Goal: Complete application form

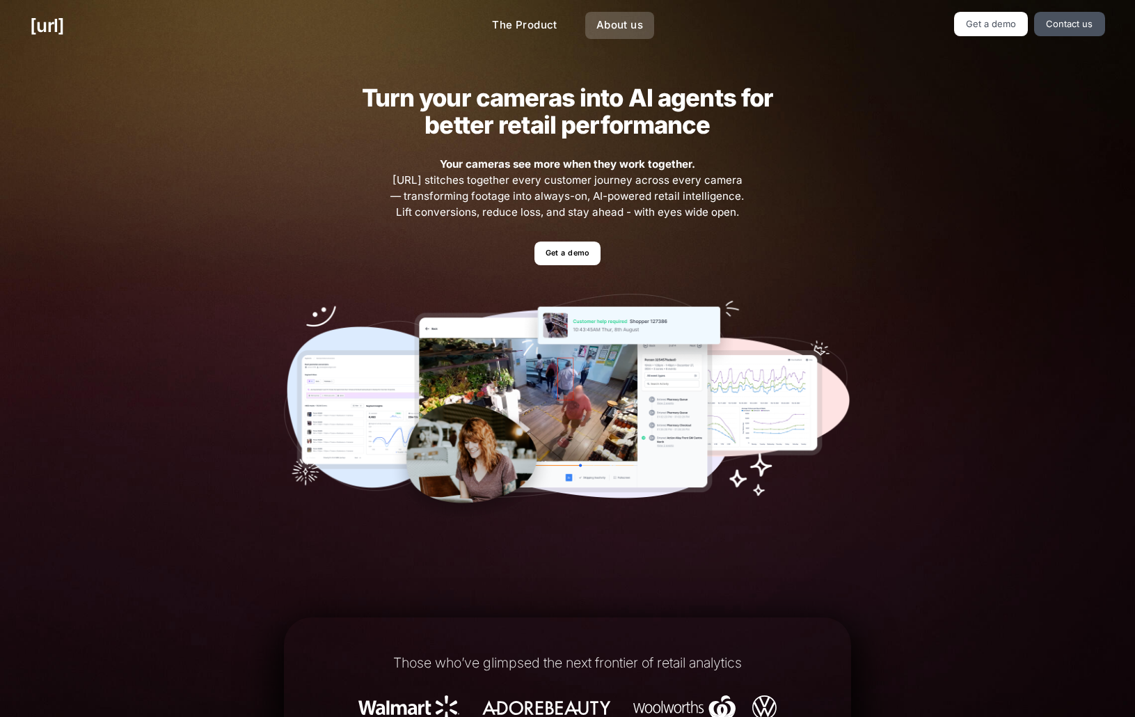
click at [597, 24] on link "About us" at bounding box center [619, 25] width 69 height 27
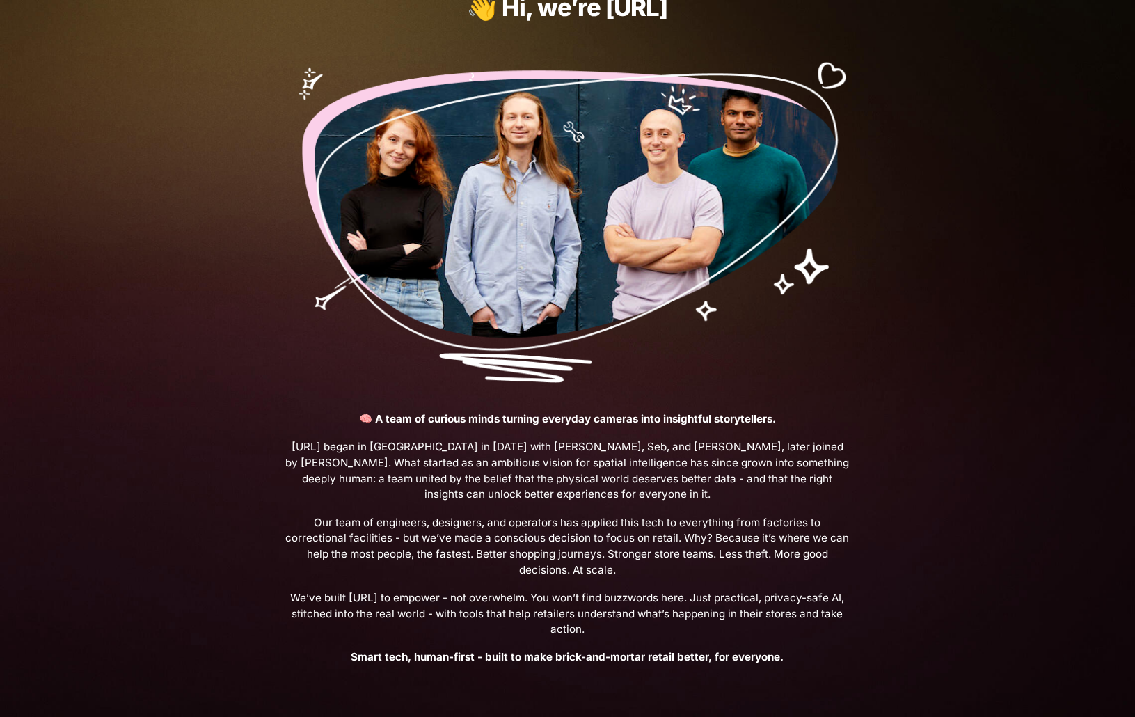
scroll to position [278, 0]
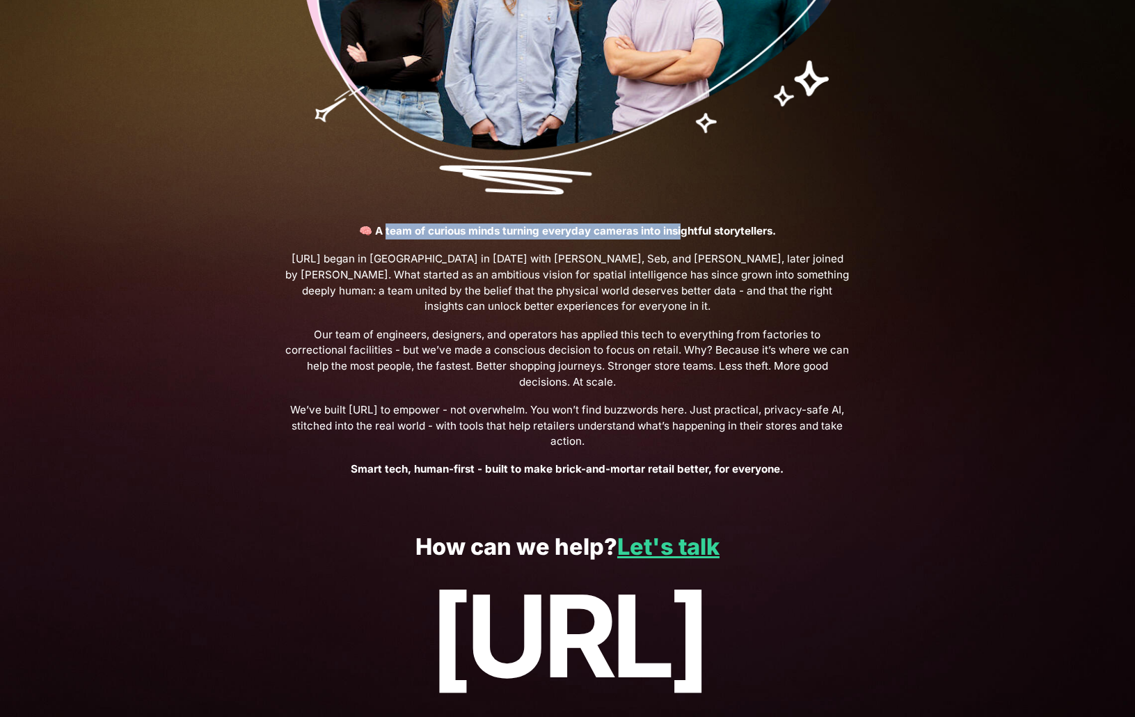
drag, startPoint x: 456, startPoint y: 230, endPoint x: 732, endPoint y: 230, distance: 276.3
click at [708, 230] on strong "🧠 A team of curious minds turning everyday cameras into insightful storytellers." at bounding box center [567, 230] width 417 height 13
click at [790, 231] on span "🧠 A team of curious minds turning everyday cameras into insightful storytellers." at bounding box center [567, 231] width 567 height 16
drag, startPoint x: 558, startPoint y: 232, endPoint x: 452, endPoint y: 232, distance: 105.8
click at [466, 232] on span "🧠 A team of curious minds turning everyday cameras into insightful storytellers." at bounding box center [567, 231] width 567 height 16
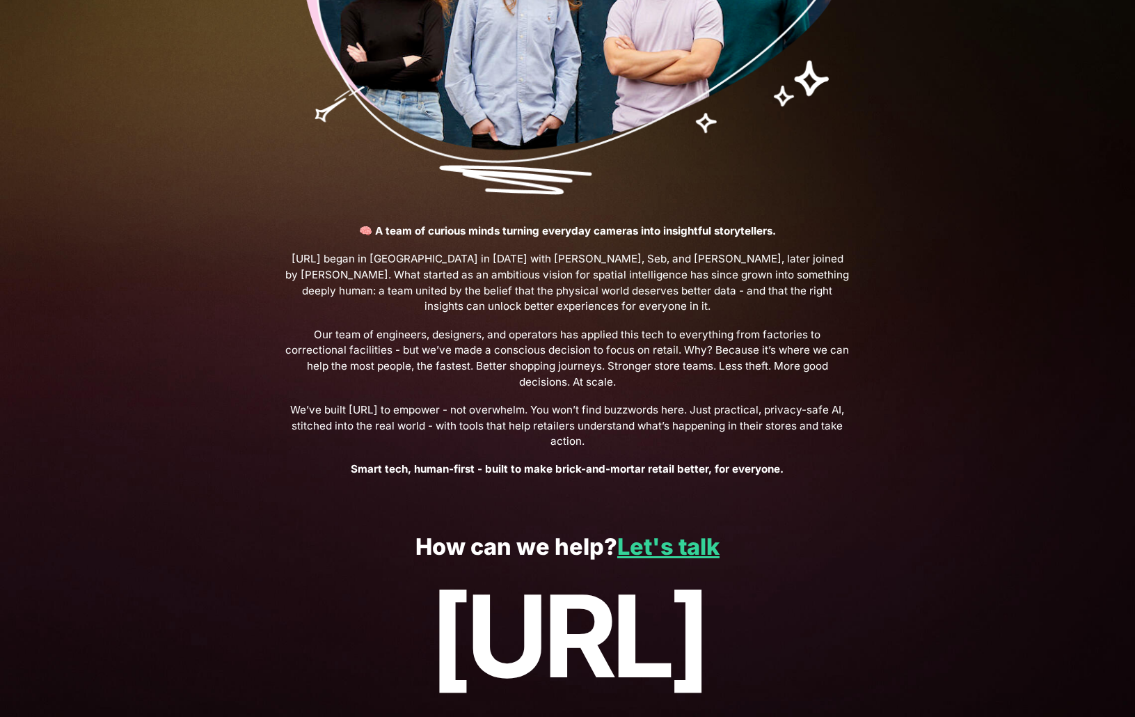
click at [447, 235] on strong "🧠 A team of curious minds turning everyday cameras into insightful storytellers." at bounding box center [567, 230] width 417 height 13
drag, startPoint x: 618, startPoint y: 232, endPoint x: 779, endPoint y: 240, distance: 161.7
click at [745, 239] on span "🧠 A team of curious minds turning everyday cameras into insightful storytellers." at bounding box center [567, 231] width 567 height 16
click at [779, 240] on p "🧠 A team of curious minds turning everyday cameras into insightful storytellers…" at bounding box center [567, 350] width 567 height 254
click at [481, 286] on span "[URL] began in [GEOGRAPHIC_DATA] in [DATE] with [PERSON_NAME], Seb, and [PERSON…" at bounding box center [567, 282] width 567 height 63
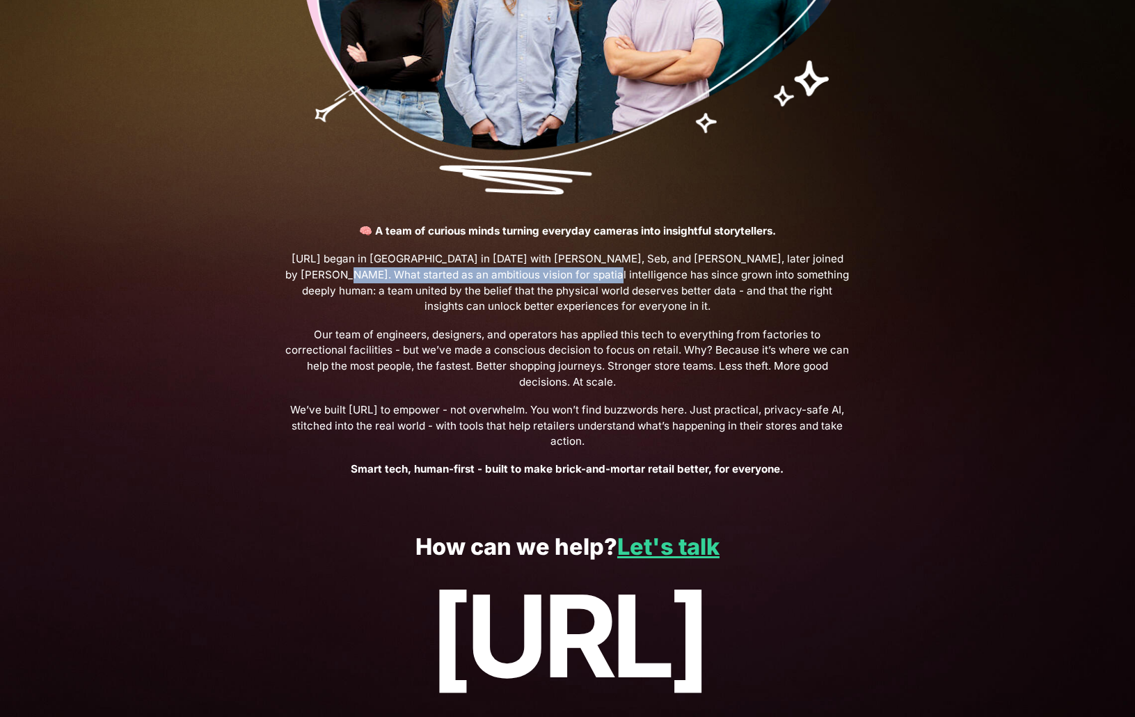
drag, startPoint x: 294, startPoint y: 277, endPoint x: 646, endPoint y: 278, distance: 352.1
click at [631, 278] on span "[URL] began in [GEOGRAPHIC_DATA] in [DATE] with [PERSON_NAME], Seb, and [PERSON…" at bounding box center [567, 282] width 567 height 63
click at [498, 309] on span "[URL] began in [GEOGRAPHIC_DATA] in [DATE] with [PERSON_NAME], Seb, and [PERSON…" at bounding box center [567, 282] width 567 height 63
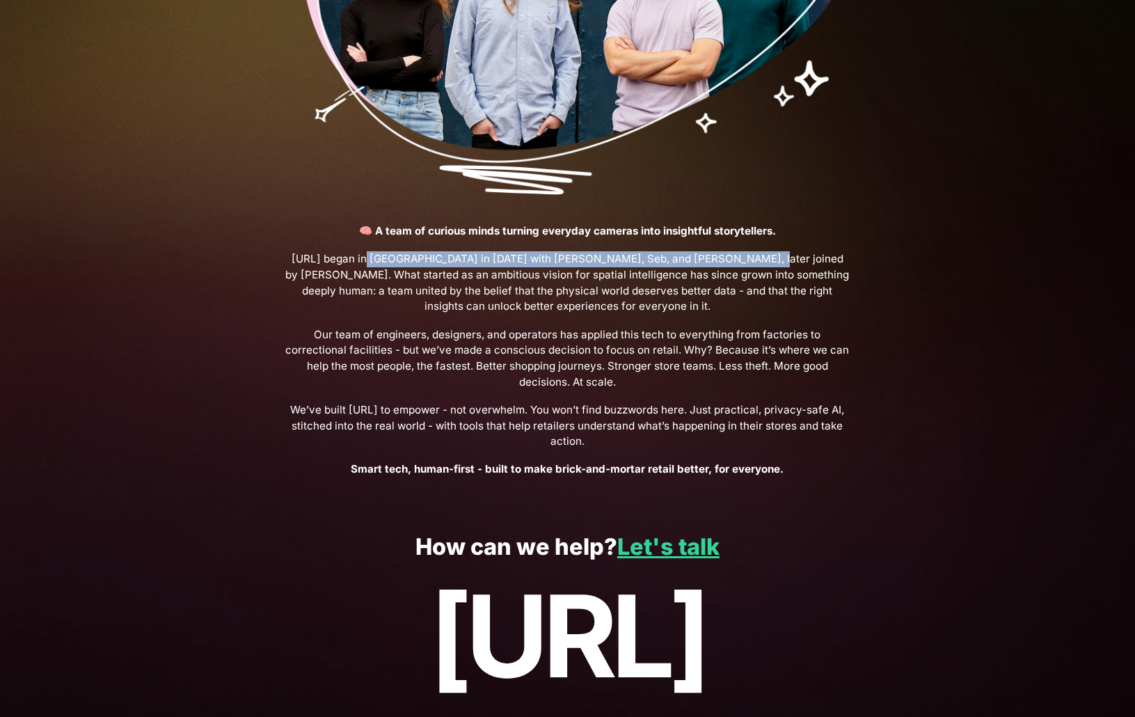
drag, startPoint x: 366, startPoint y: 257, endPoint x: 837, endPoint y: 267, distance: 471.2
click at [761, 266] on span "[URL] began in [GEOGRAPHIC_DATA] in [DATE] with [PERSON_NAME], Seb, and [PERSON…" at bounding box center [567, 282] width 567 height 63
click at [837, 267] on span "[URL] began in [GEOGRAPHIC_DATA] in [DATE] with [PERSON_NAME], Seb, and [PERSON…" at bounding box center [567, 282] width 567 height 63
drag, startPoint x: 518, startPoint y: 264, endPoint x: 877, endPoint y: 262, distance: 358.4
click at [873, 262] on div "👋 Hi, we’re Black.ai 🧠 A team of curious minds turning everyday cameras into in…" at bounding box center [567, 142] width 627 height 738
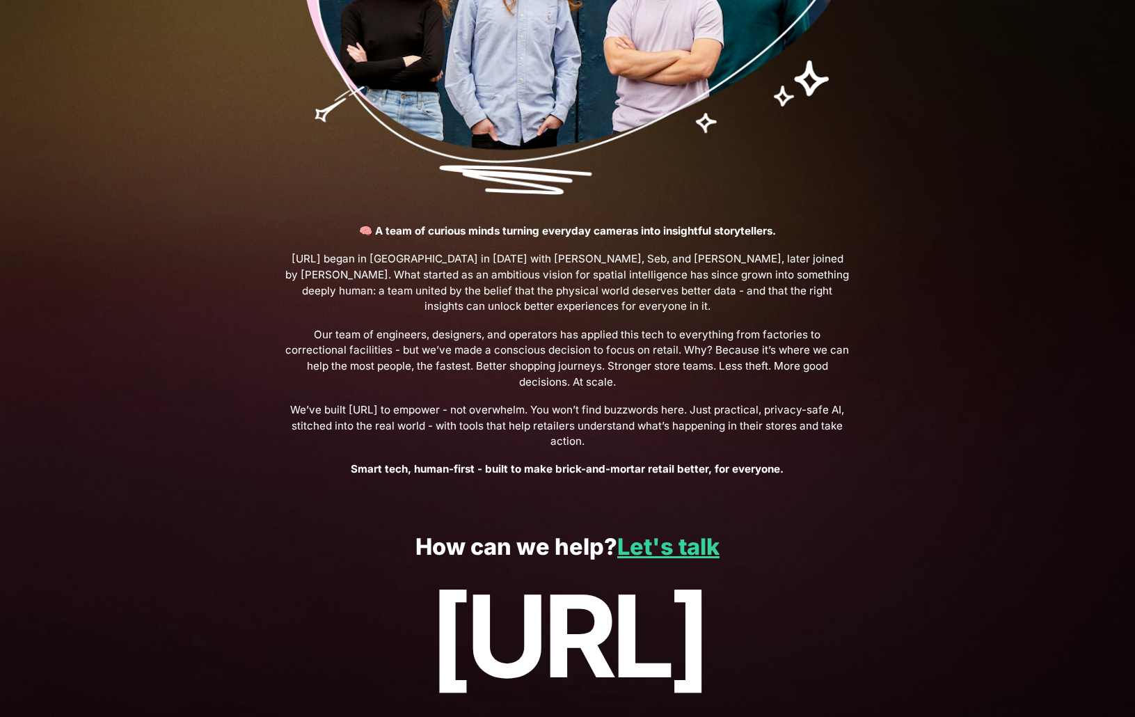
click at [883, 278] on div "👋 Hi, we’re Black.ai 🧠 A team of curious minds turning everyday cameras into in…" at bounding box center [567, 142] width 1135 height 738
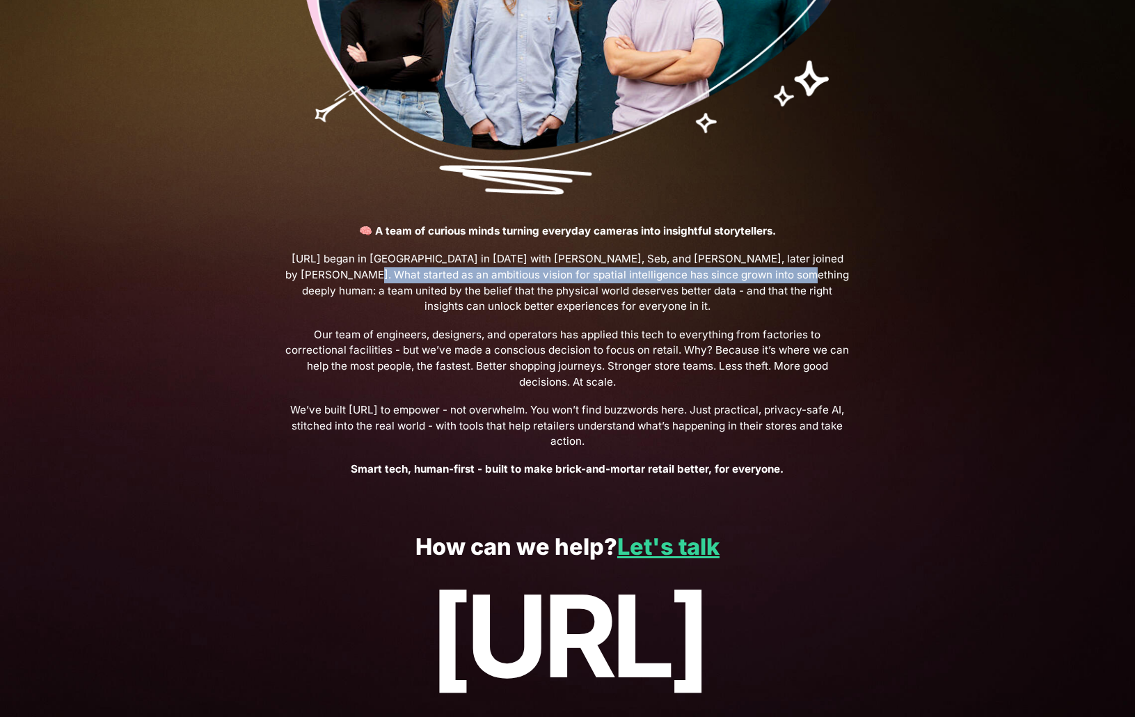
drag, startPoint x: 576, startPoint y: 274, endPoint x: 290, endPoint y: 273, distance: 285.3
click at [294, 272] on span "[URL] began in [GEOGRAPHIC_DATA] in [DATE] with [PERSON_NAME], Seb, and [PERSON…" at bounding box center [567, 282] width 567 height 63
click at [290, 273] on span "[URL] began in [GEOGRAPHIC_DATA] in [DATE] with [PERSON_NAME], Seb, and [PERSON…" at bounding box center [567, 282] width 567 height 63
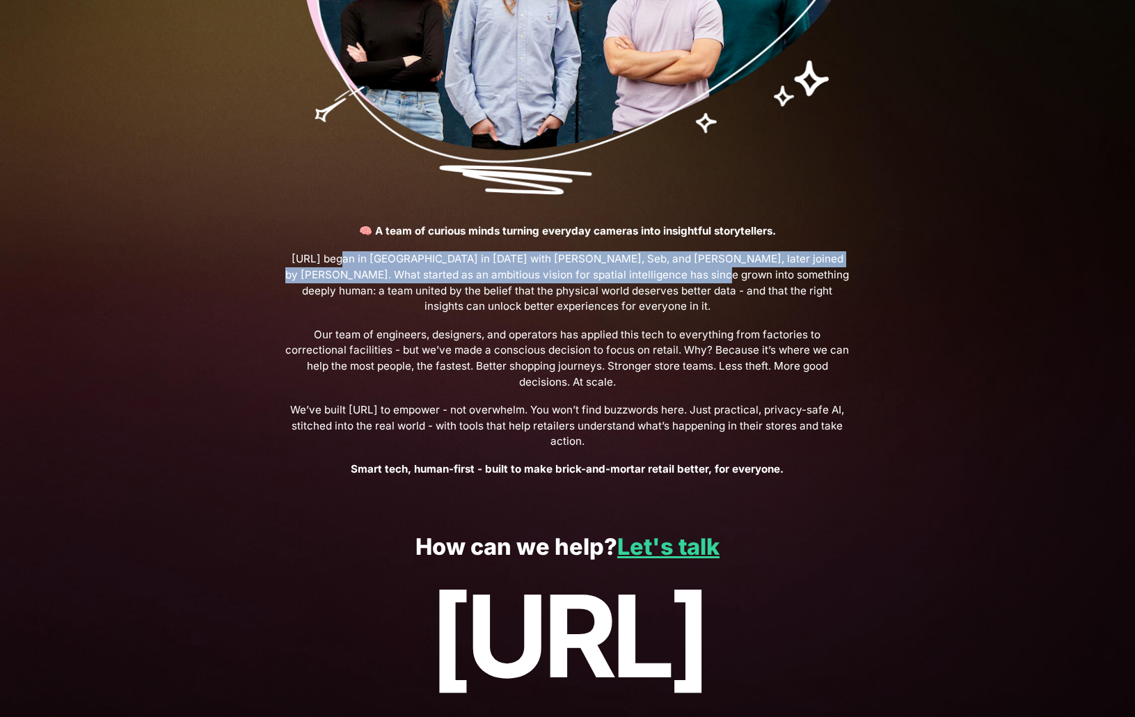
drag, startPoint x: 339, startPoint y: 264, endPoint x: 868, endPoint y: 271, distance: 529.6
click at [768, 269] on span "[URL] began in [GEOGRAPHIC_DATA] in [DATE] with [PERSON_NAME], Seb, and [PERSON…" at bounding box center [567, 282] width 567 height 63
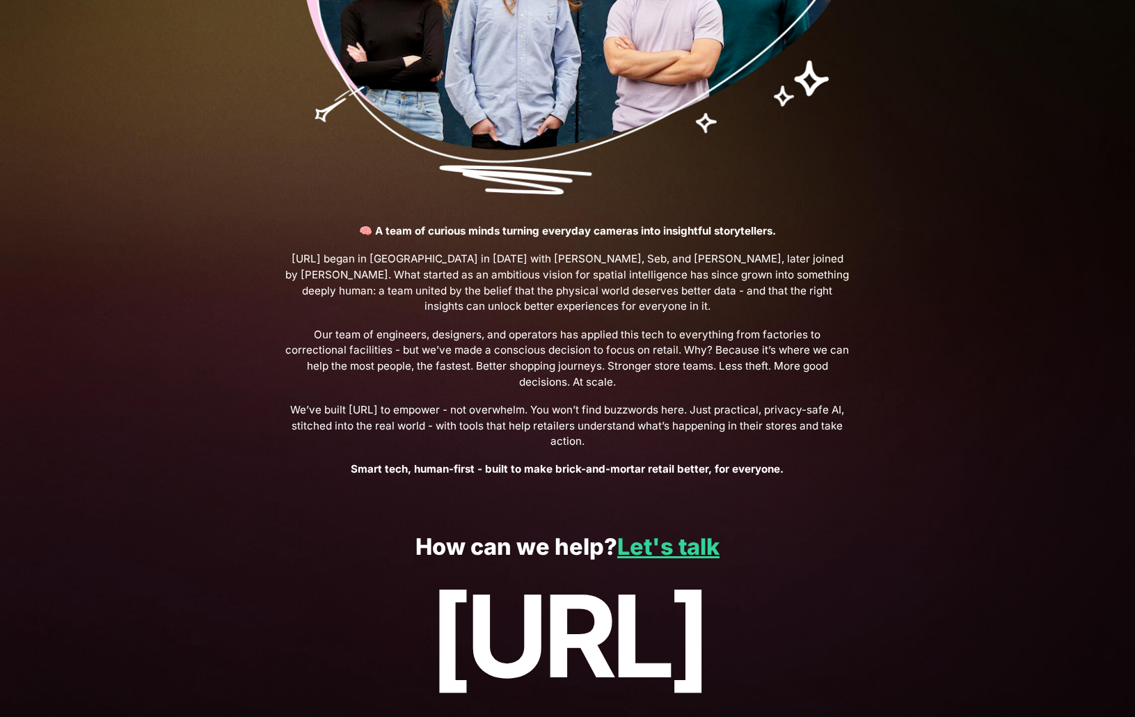
click at [868, 271] on div "👋 Hi, we’re Black.ai 🧠 A team of curious minds turning everyday cameras into in…" at bounding box center [567, 142] width 627 height 738
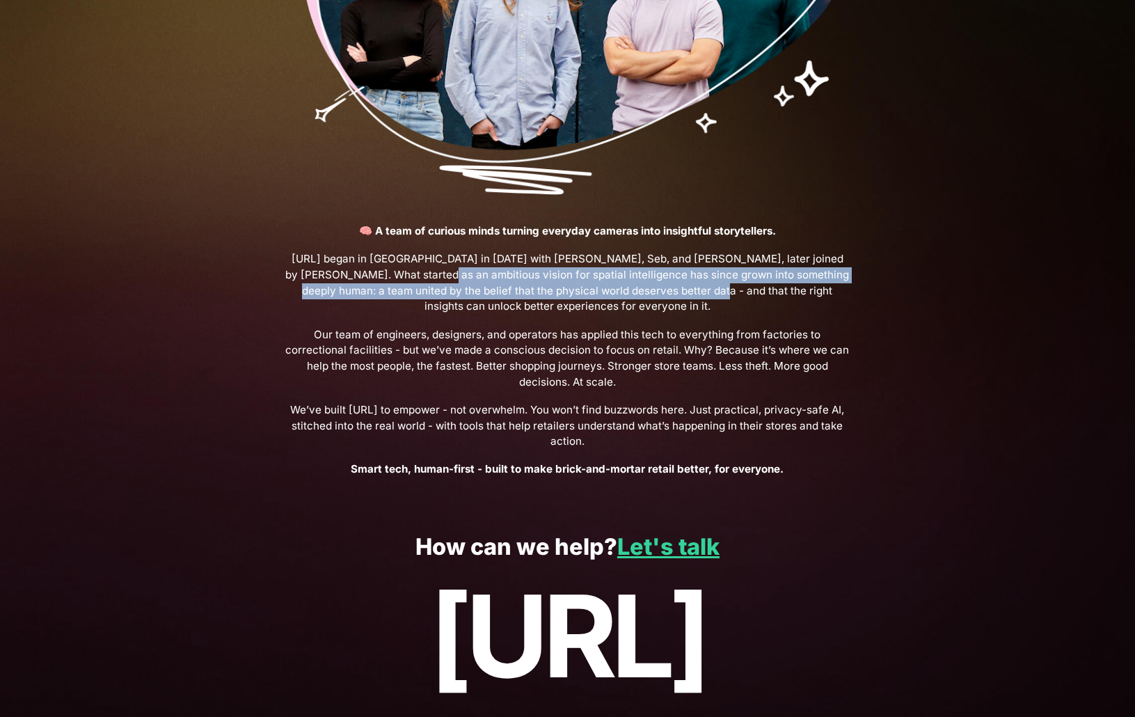
drag, startPoint x: 420, startPoint y: 278, endPoint x: 299, endPoint y: 273, distance: 120.5
click at [321, 272] on span "[URL] began in [GEOGRAPHIC_DATA] in [DATE] with [PERSON_NAME], Seb, and [PERSON…" at bounding box center [567, 282] width 567 height 63
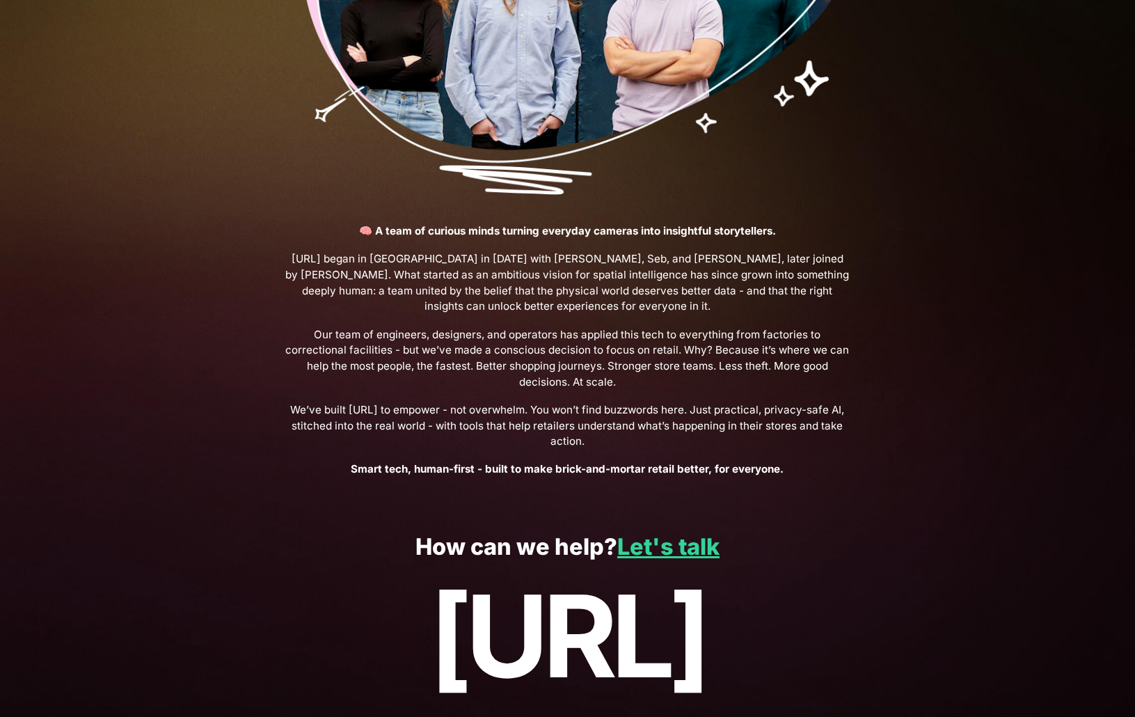
click at [299, 273] on span "[URL] began in [GEOGRAPHIC_DATA] in [DATE] with [PERSON_NAME], Seb, and [PERSON…" at bounding box center [567, 282] width 567 height 63
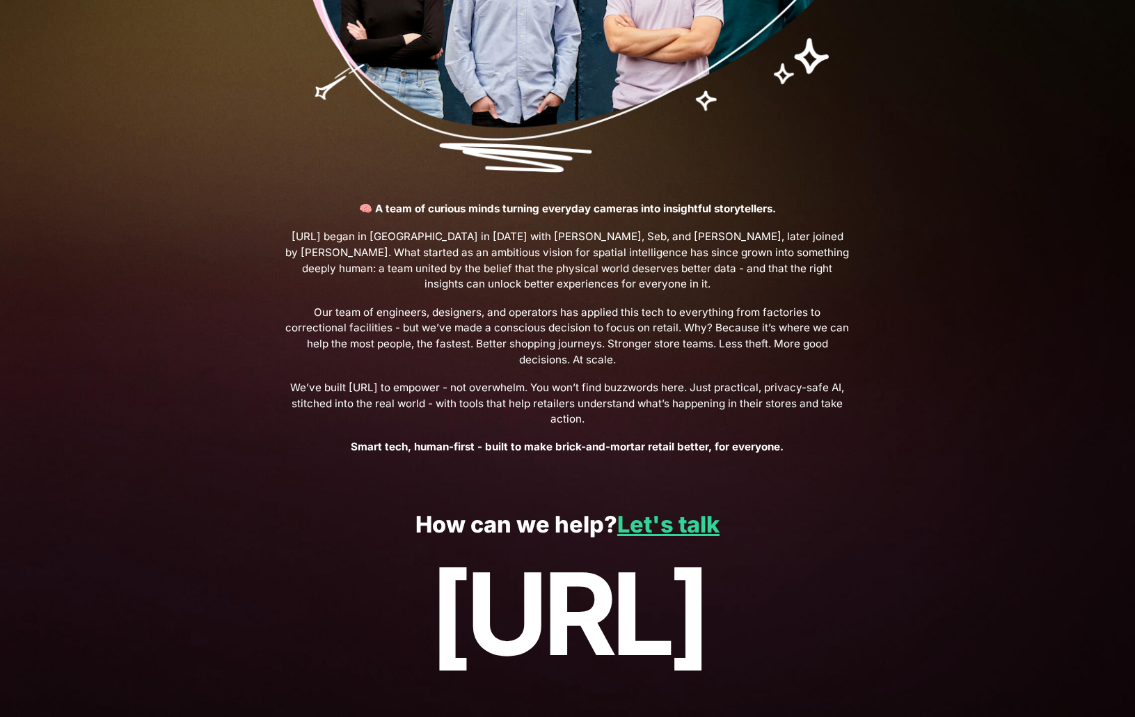
scroll to position [313, 0]
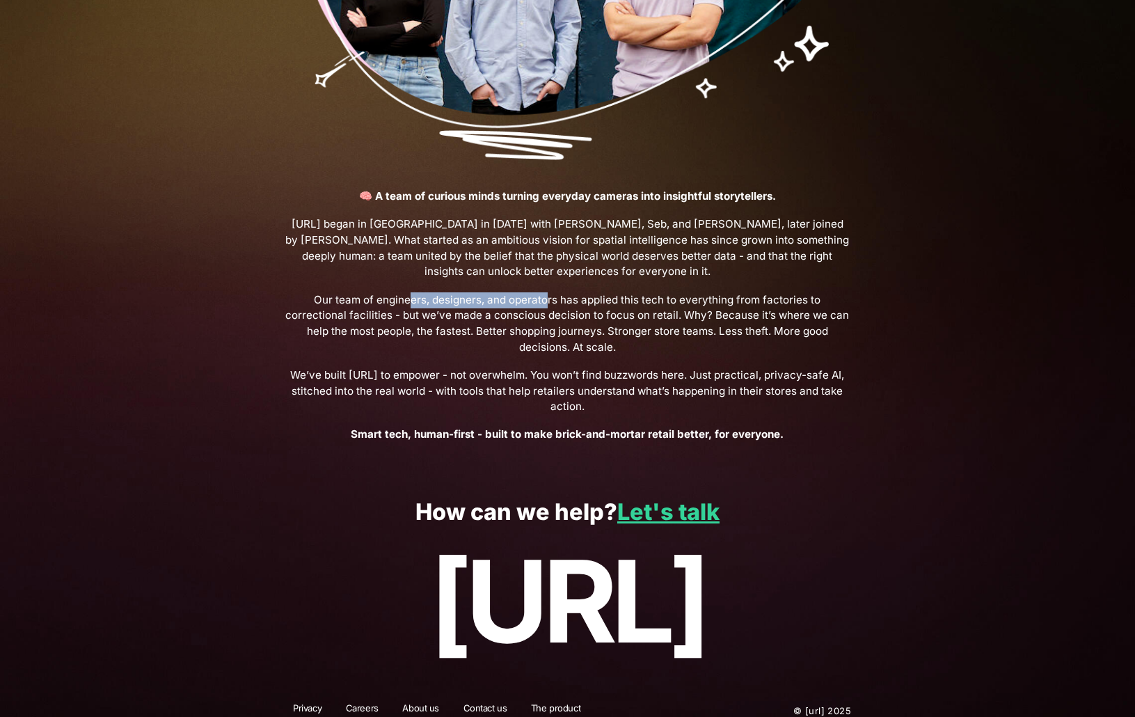
drag, startPoint x: 412, startPoint y: 287, endPoint x: 731, endPoint y: 312, distance: 320.4
click at [688, 312] on p "🧠 A team of curious minds turning everyday cameras into insightful storytellers…" at bounding box center [567, 316] width 567 height 254
click at [839, 312] on span "Our team of engineers, designers, and operators has applied this tech to everyt…" at bounding box center [567, 323] width 567 height 63
drag, startPoint x: 603, startPoint y: 327, endPoint x: 895, endPoint y: 339, distance: 291.8
click at [823, 333] on span "Our team of engineers, designers, and operators has applied this tech to everyt…" at bounding box center [567, 323] width 567 height 63
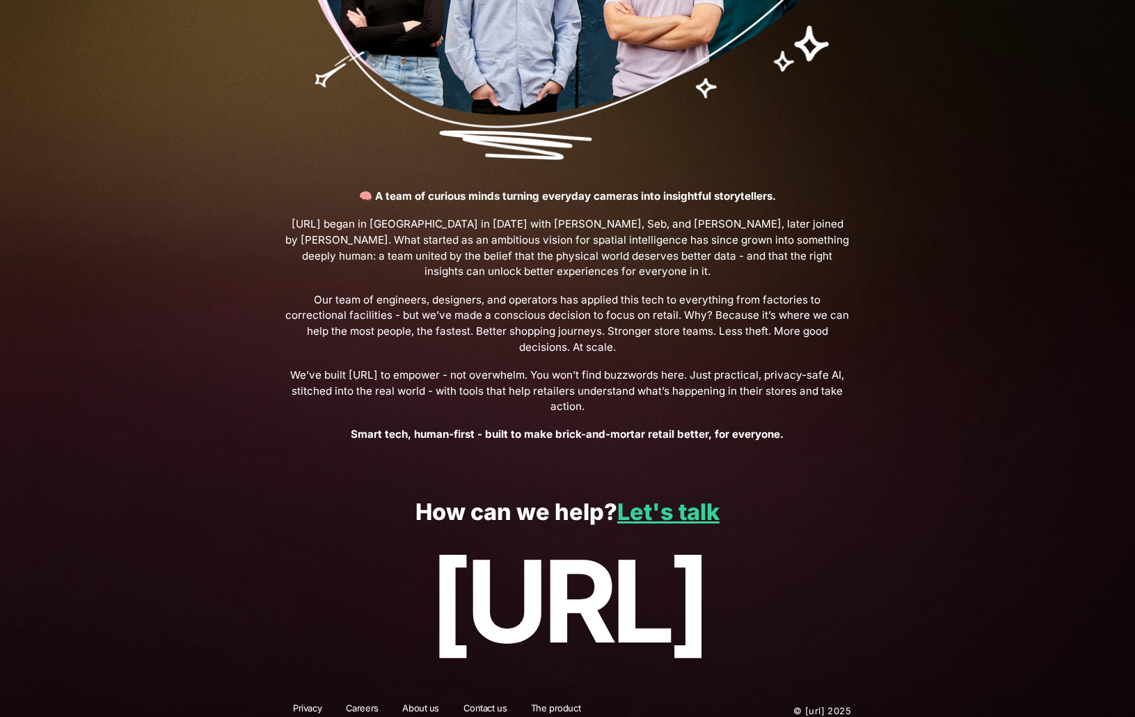
click at [899, 339] on div "👋 Hi, we’re Black.ai 🧠 A team of curious minds turning everyday cameras into in…" at bounding box center [567, 107] width 1135 height 738
click at [640, 498] on link "Let's talk" at bounding box center [668, 511] width 102 height 27
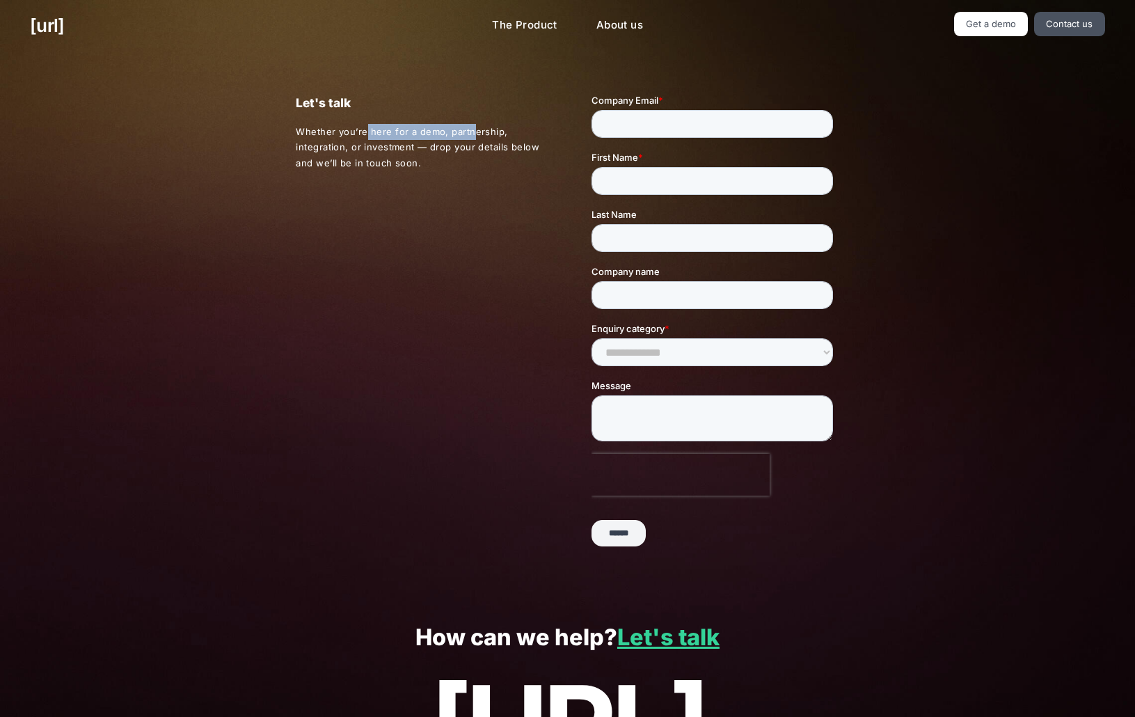
drag, startPoint x: 398, startPoint y: 129, endPoint x: 486, endPoint y: 127, distance: 87.7
click at [482, 127] on p "Whether you’re here for a demo, partnership, integration, or investment — drop …" at bounding box center [420, 147] width 248 height 47
click at [490, 127] on p "Whether you’re here for a demo, partnership, integration, or investment — drop …" at bounding box center [420, 147] width 248 height 47
drag, startPoint x: 398, startPoint y: 132, endPoint x: 537, endPoint y: 132, distance: 138.5
click at [537, 132] on p "Whether you’re here for a demo, partnership, integration, or investment — drop …" at bounding box center [420, 147] width 248 height 47
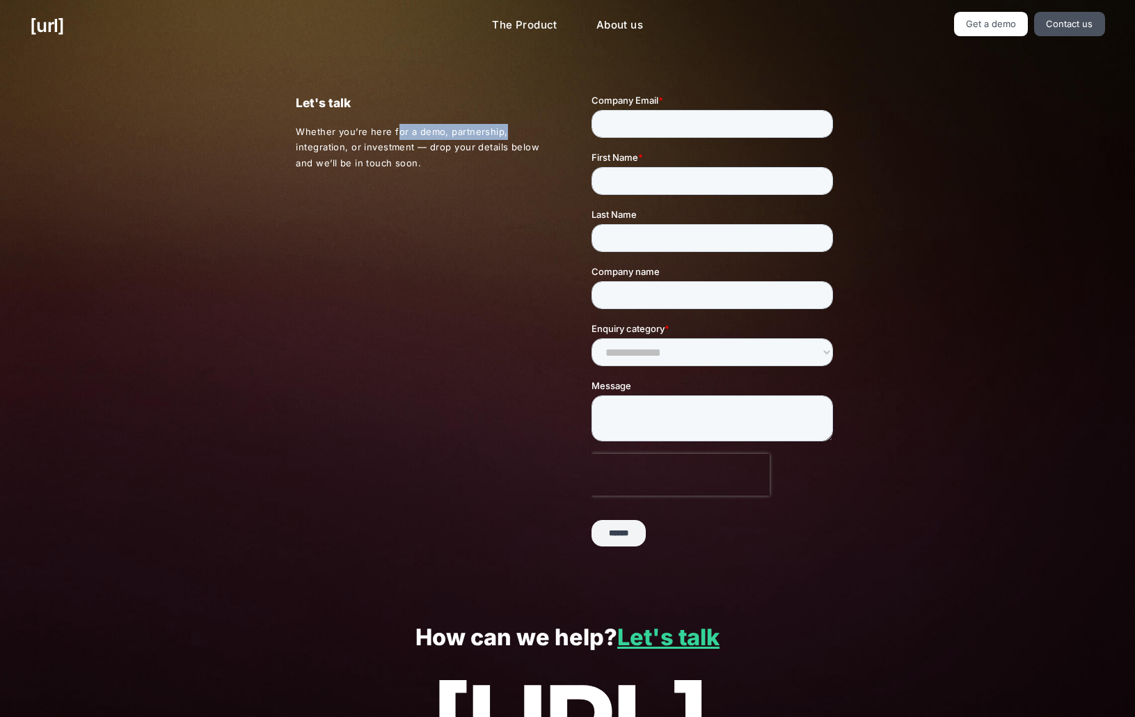
click at [540, 132] on p "Whether you’re here for a demo, partnership, integration, or investment — drop …" at bounding box center [420, 147] width 248 height 47
drag, startPoint x: 347, startPoint y: 137, endPoint x: 470, endPoint y: 141, distance: 123.2
click at [468, 141] on p "Whether you’re here for a demo, partnership, integration, or investment — drop …" at bounding box center [420, 147] width 248 height 47
click at [486, 144] on p "Whether you’re here for a demo, partnership, integration, or investment — drop …" at bounding box center [420, 147] width 248 height 47
drag, startPoint x: 351, startPoint y: 158, endPoint x: 289, endPoint y: 145, distance: 63.2
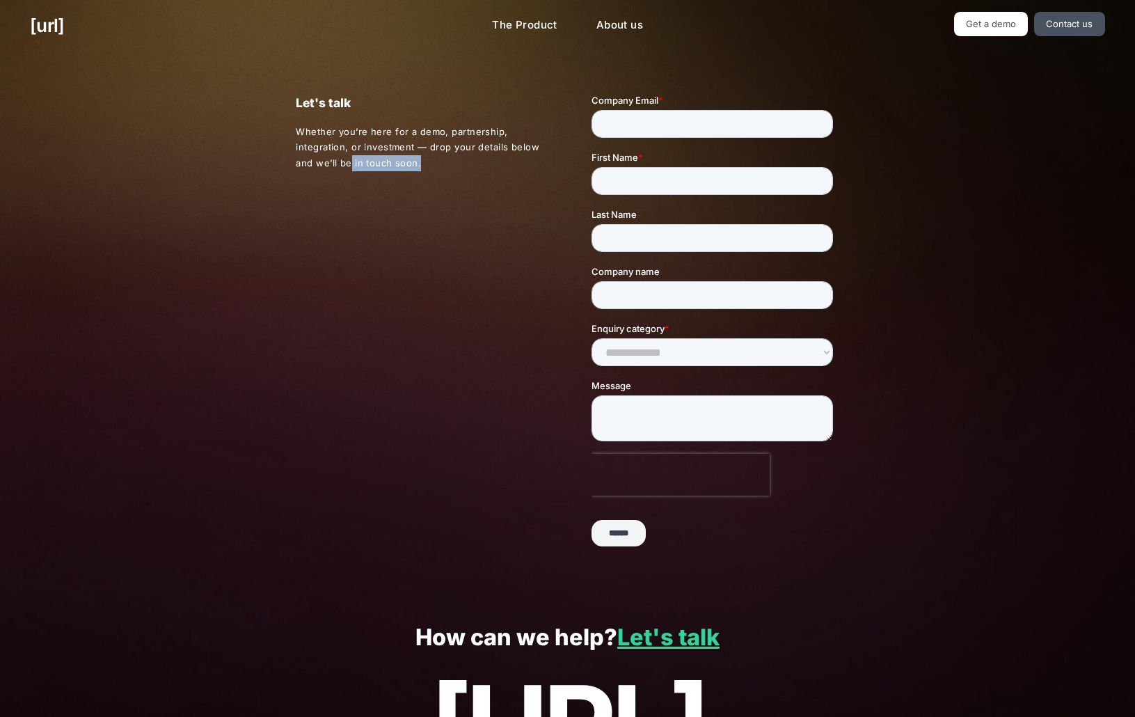
click at [289, 145] on div "Let's talk Whether you’re here for a demo, partnership, integration, or investm…" at bounding box center [567, 325] width 603 height 549
click at [331, 181] on div "Let's talk Whether you’re here for a demo, partnership, integration, or investm…" at bounding box center [567, 325] width 603 height 549
drag, startPoint x: 455, startPoint y: 166, endPoint x: 288, endPoint y: 147, distance: 168.2
click at [292, 147] on div "Let's talk Whether you’re here for a demo, partnership, integration, or investm…" at bounding box center [396, 132] width 296 height 78
click at [295, 168] on div "Let's talk Whether you’re here for a demo, partnership, integration, or investm…" at bounding box center [396, 132] width 296 height 78
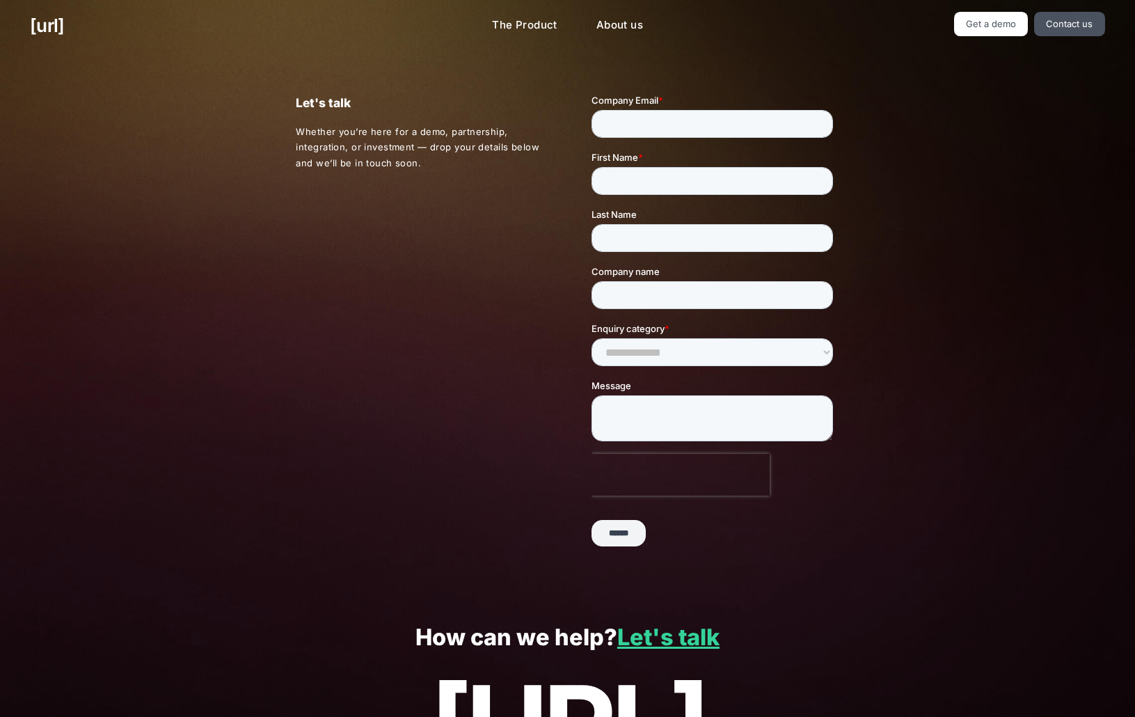
drag, startPoint x: 99, startPoint y: 31, endPoint x: 19, endPoint y: 29, distance: 80.0
click at [19, 29] on div "[URL]" at bounding box center [189, 25] width 366 height 27
click at [241, 134] on div "Let's talk Whether you’re here for a demo, partnership, integration, or investm…" at bounding box center [567, 325] width 1135 height 549
click at [719, 121] on input "Company Email *" at bounding box center [712, 124] width 241 height 28
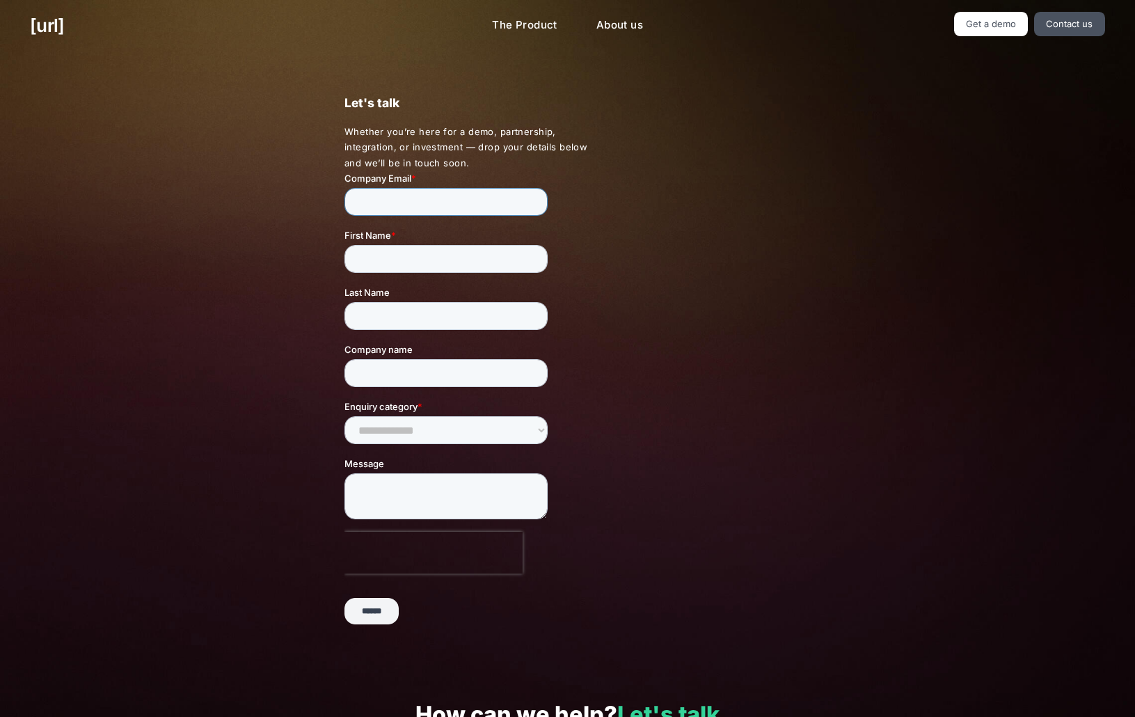
type input "**********"
click at [461, 256] on input "First Name *" at bounding box center [445, 258] width 203 height 28
type input "*****"
type input "******"
click at [365, 381] on input "Company name" at bounding box center [445, 372] width 203 height 28
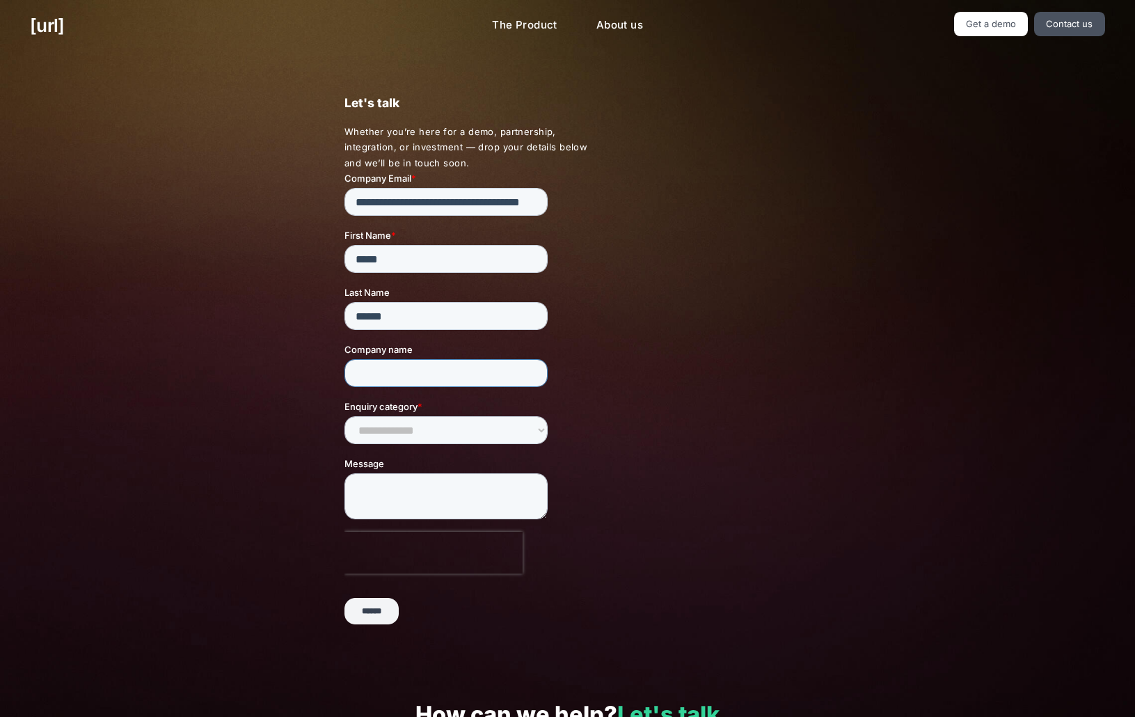
type input "*"
type input "*****"
click at [388, 435] on select "**********" at bounding box center [445, 429] width 203 height 28
select select "**********"
click at [344, 415] on select "**********" at bounding box center [445, 429] width 203 height 28
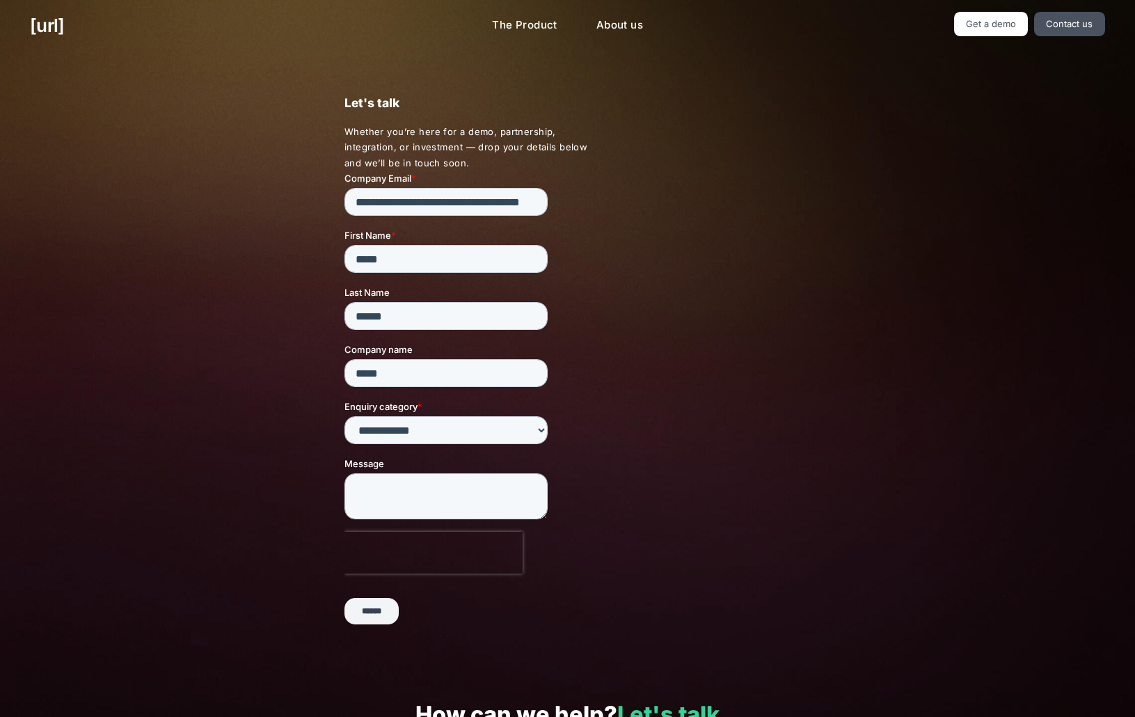
click at [651, 509] on div "Let's talk Whether you’re here for a demo, partnership, integration, or investm…" at bounding box center [567, 364] width 603 height 627
click at [396, 479] on textarea "Message" at bounding box center [445, 496] width 203 height 46
paste textarea "**********"
type textarea "**********"
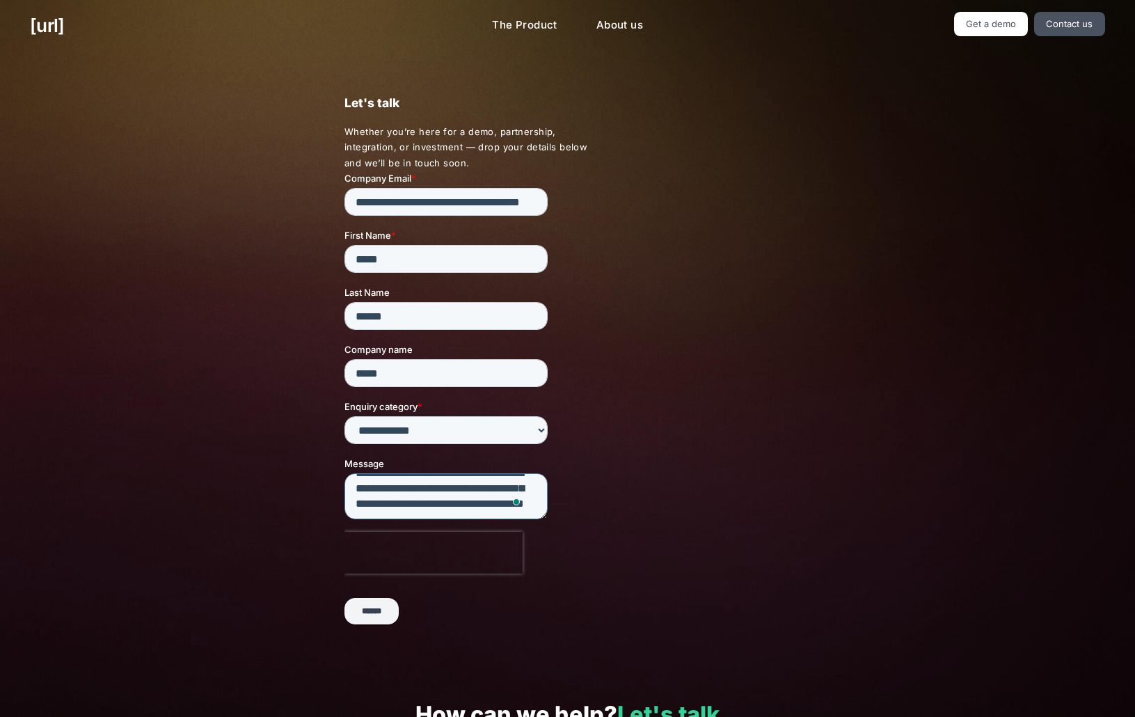
scroll to position [52, 0]
